Goal: Transaction & Acquisition: Download file/media

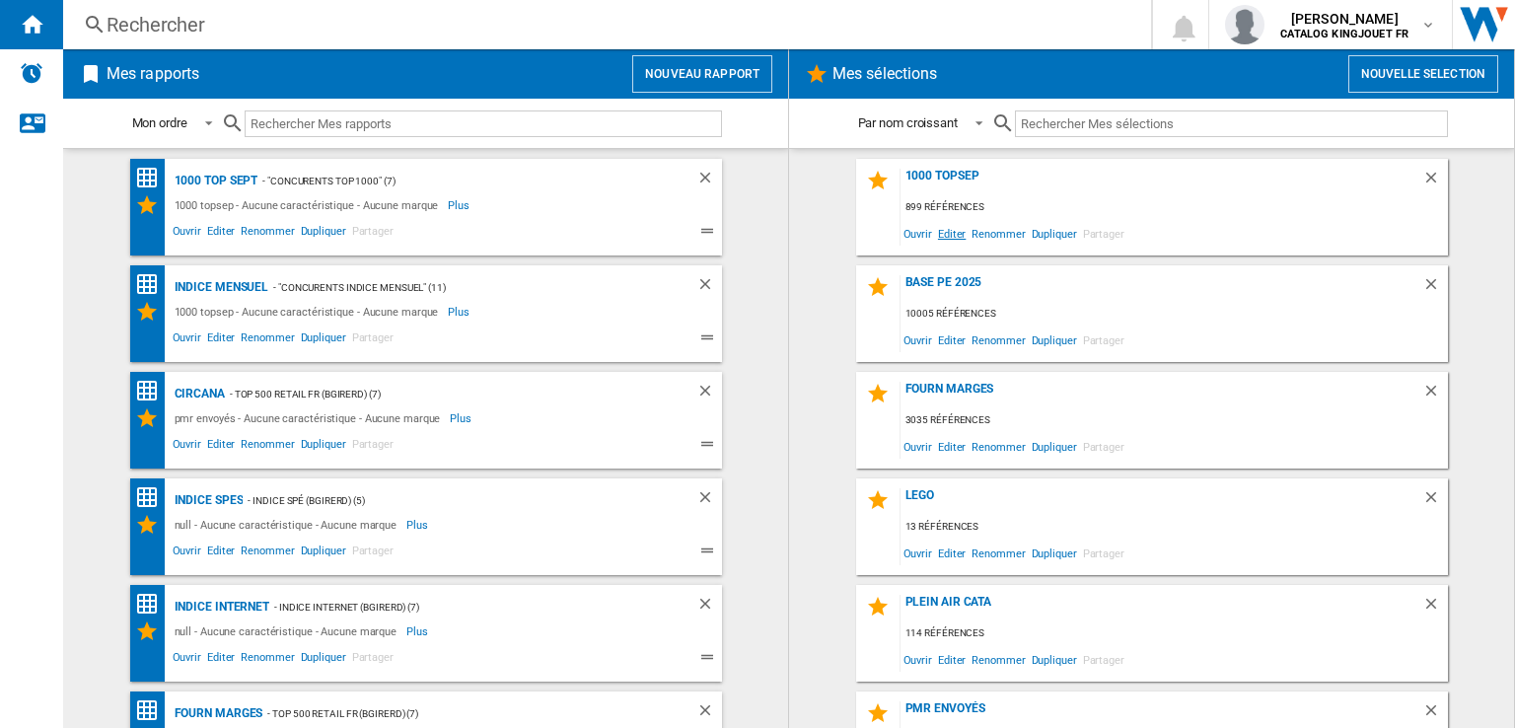
click at [943, 235] on span "Editer" at bounding box center [952, 233] width 34 height 27
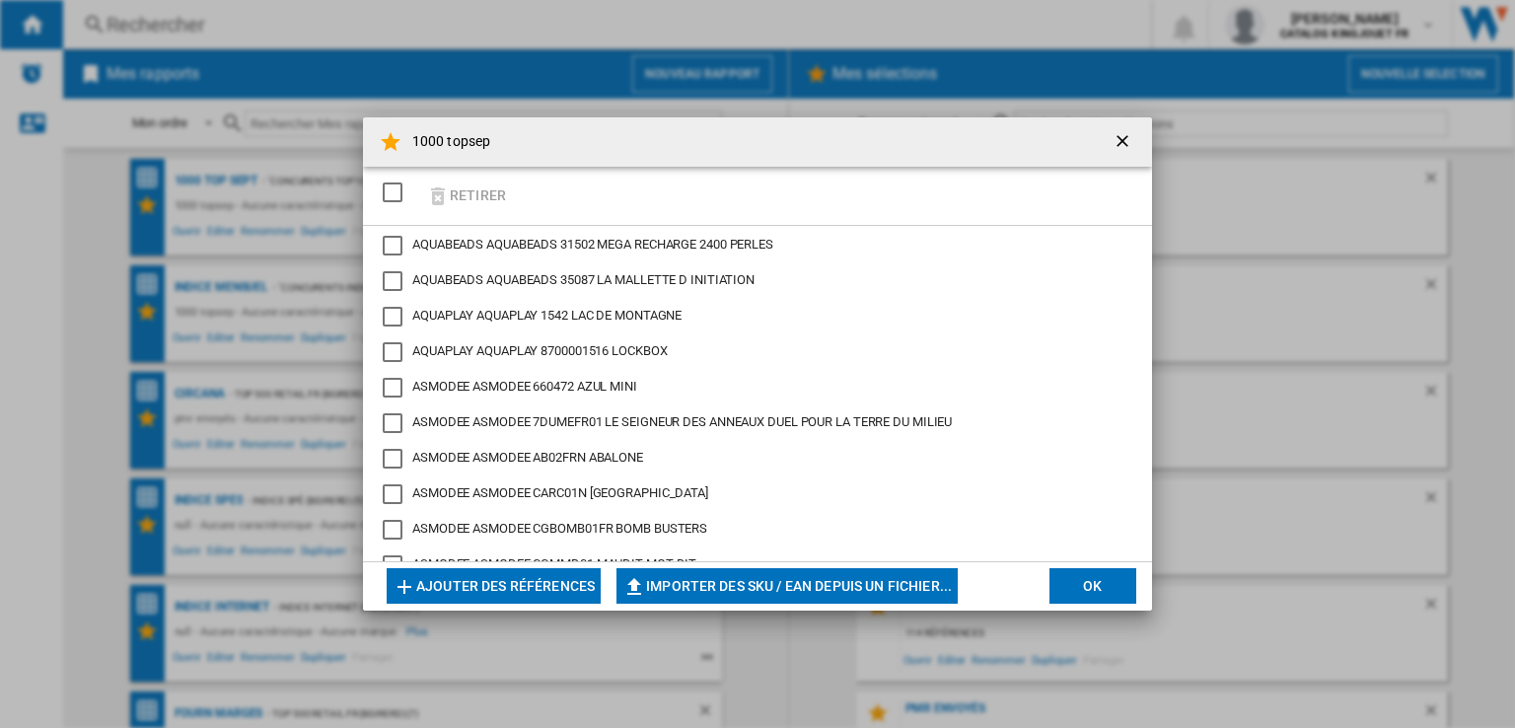
click at [402, 192] on div "SELECTIONS.EDITION_POPUP.SELECT_DESELECT" at bounding box center [393, 192] width 20 height 20
click at [459, 190] on button "Retirer" at bounding box center [466, 196] width 92 height 46
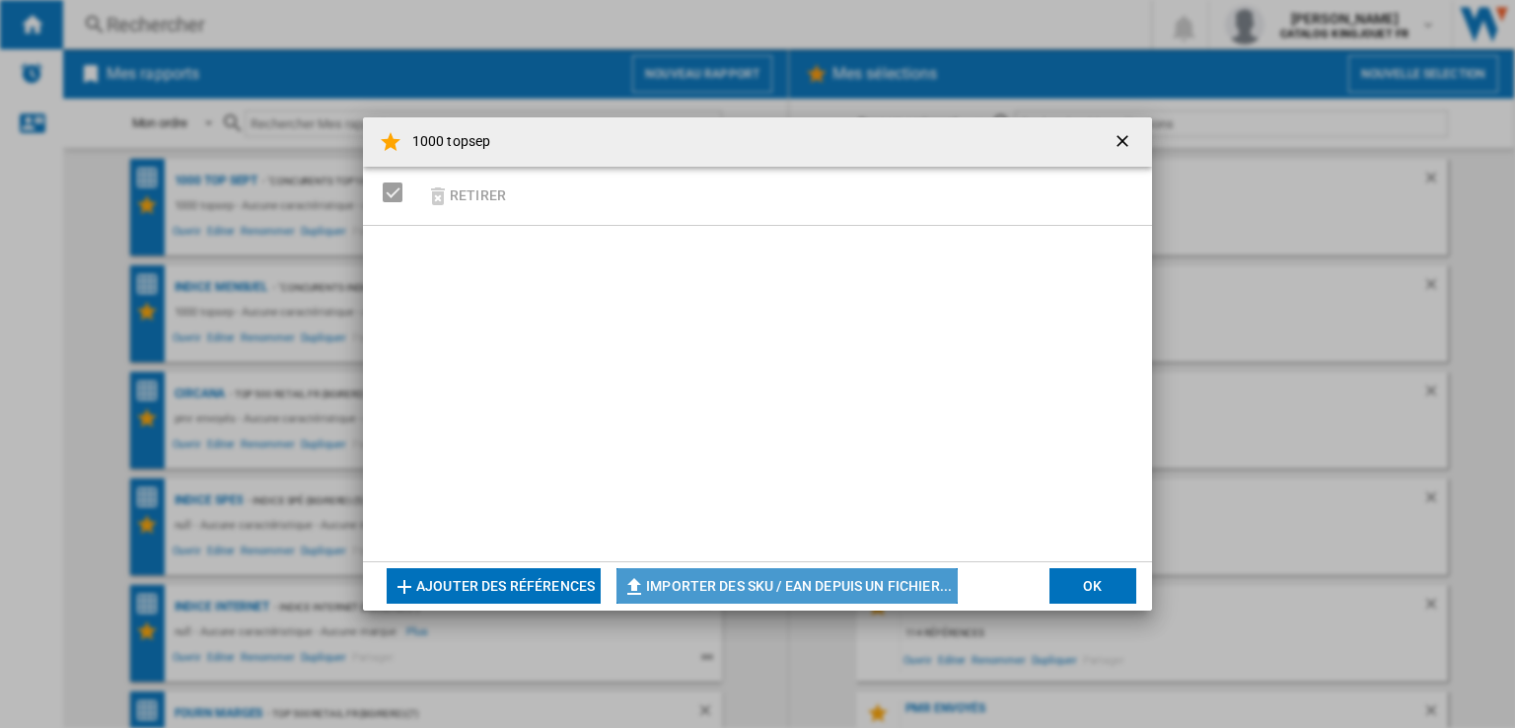
click at [699, 584] on button "Importer des SKU / EAN depuis un fichier..." at bounding box center [787, 586] width 341 height 36
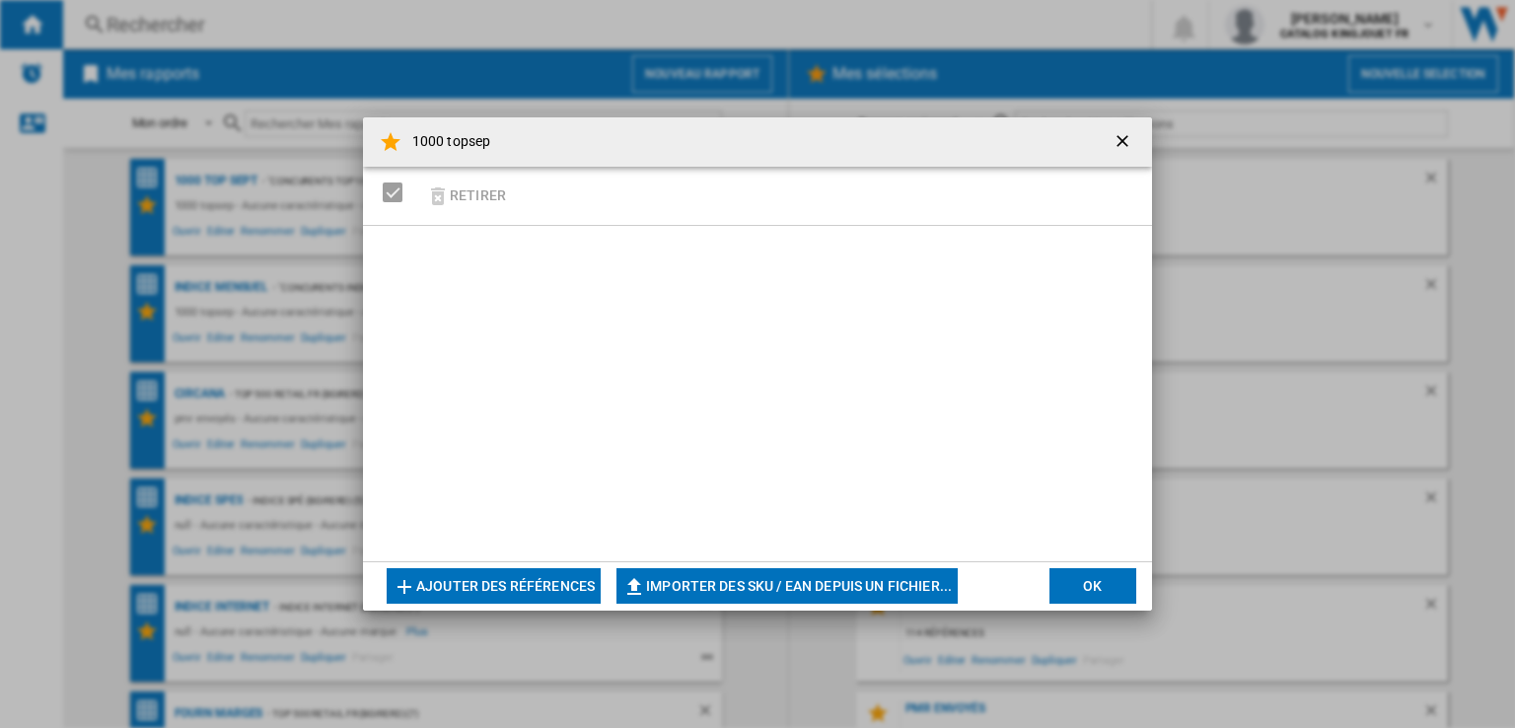
type input "**********"
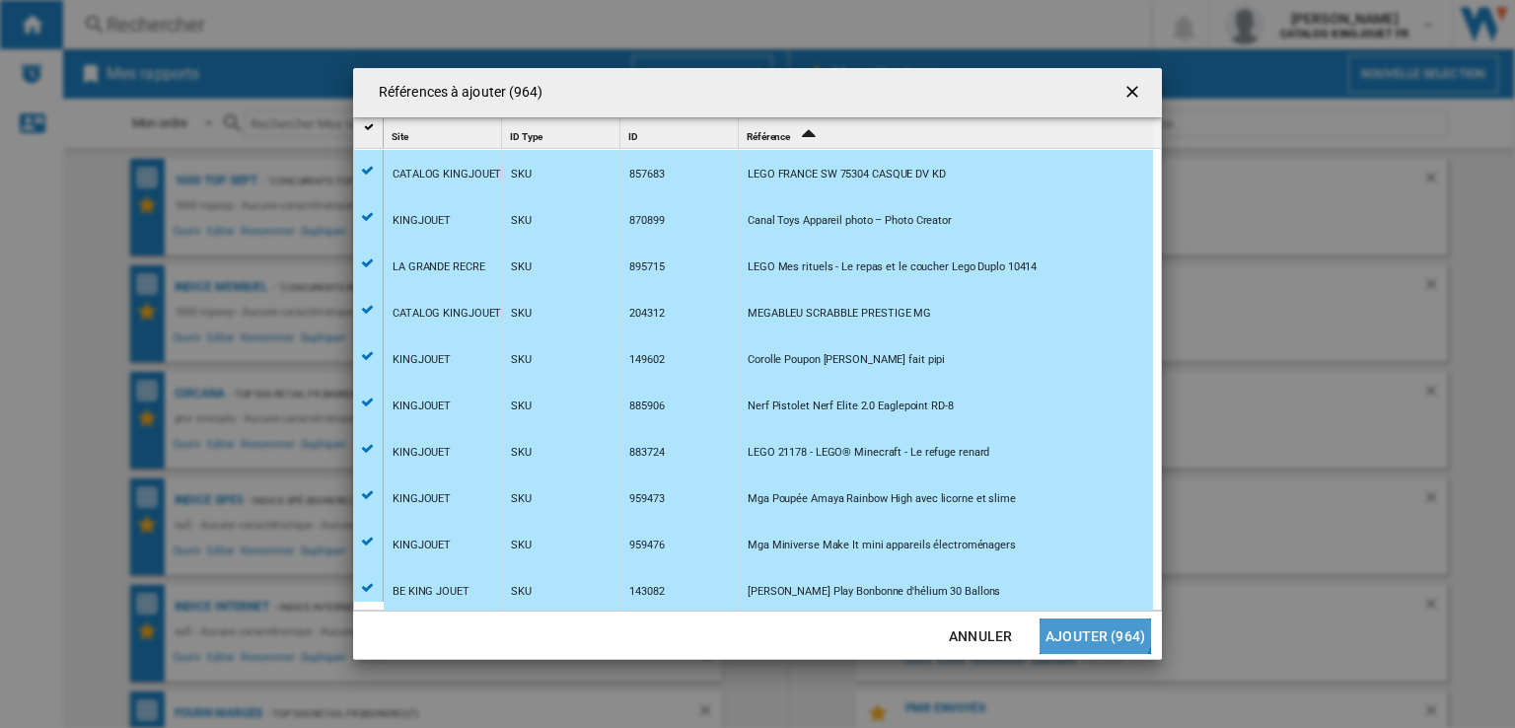
click at [1073, 620] on button "Ajouter (964)" at bounding box center [1095, 637] width 111 height 36
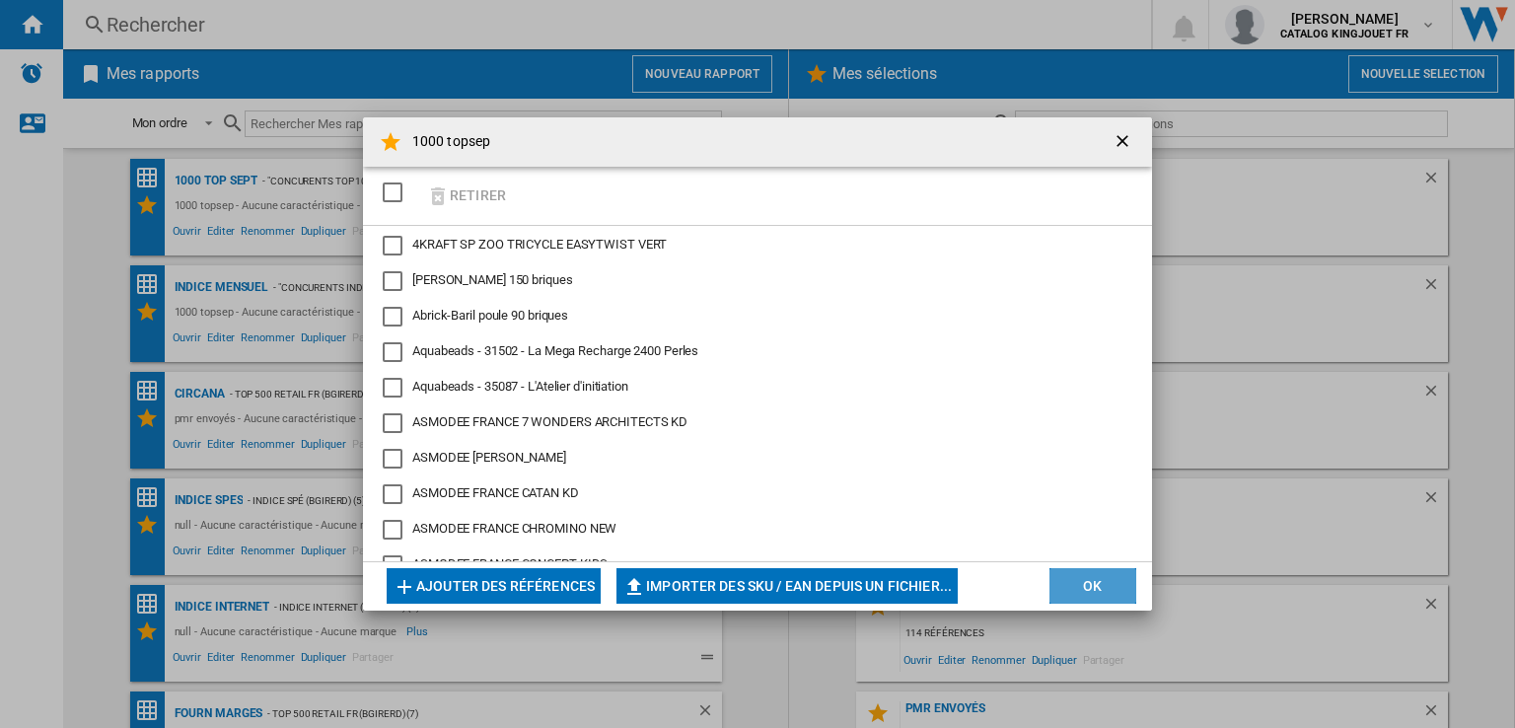
click at [1101, 578] on button "OK" at bounding box center [1093, 586] width 87 height 36
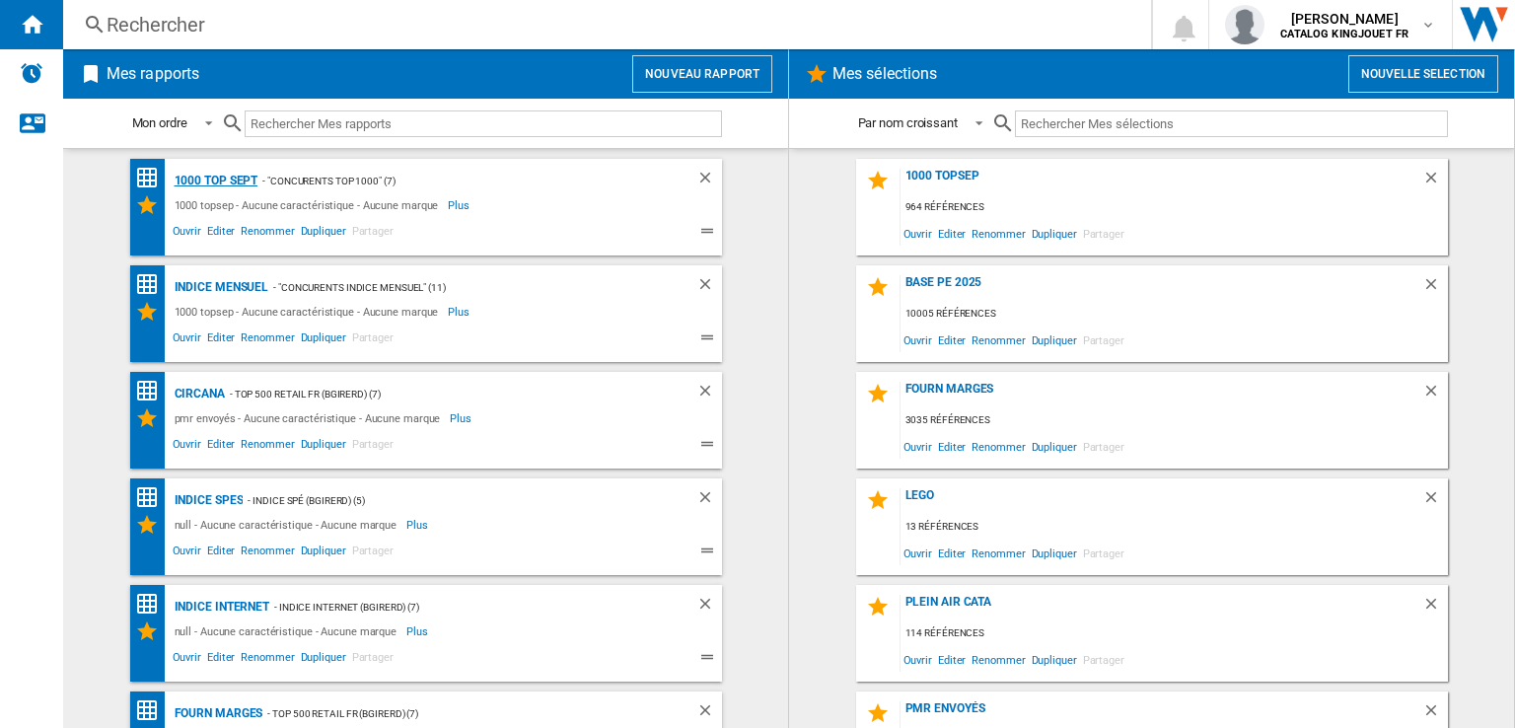
click at [207, 179] on div "1000 top Sept" at bounding box center [214, 181] width 89 height 25
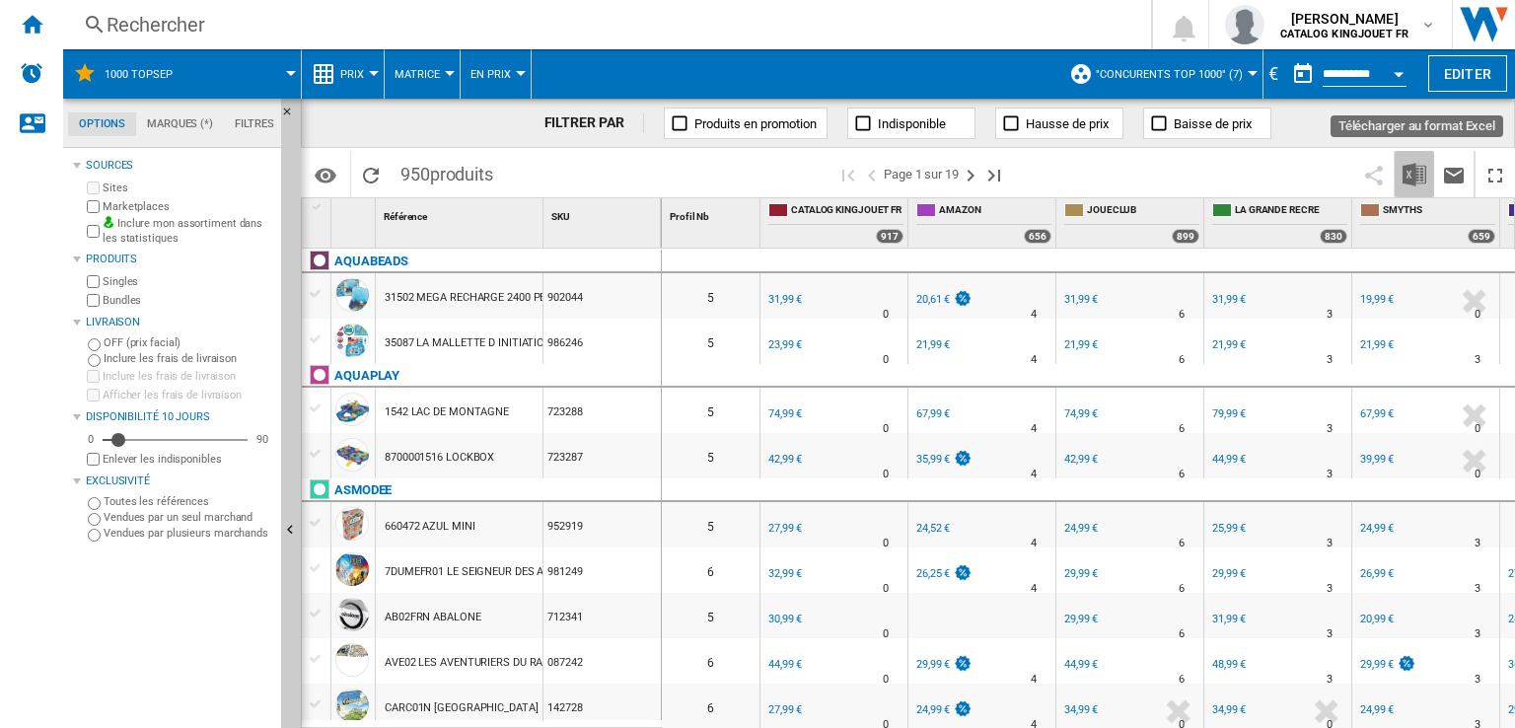
click at [1407, 175] on img "Télécharger au format Excel" at bounding box center [1415, 175] width 24 height 24
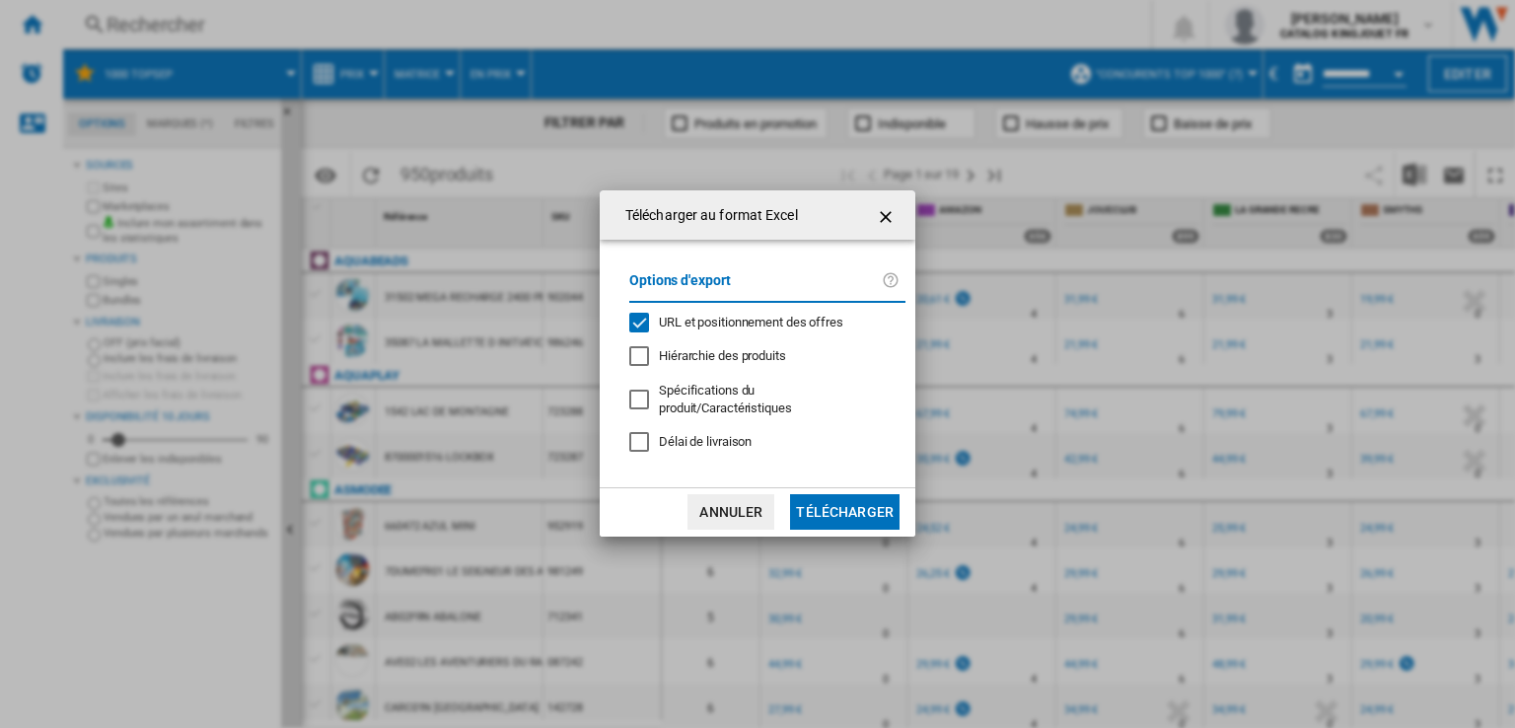
click at [641, 328] on div "URL et positionnement des offres" at bounding box center [639, 323] width 20 height 20
click at [805, 498] on button "Télécharger" at bounding box center [844, 512] width 109 height 36
